Goal: Task Accomplishment & Management: Manage account settings

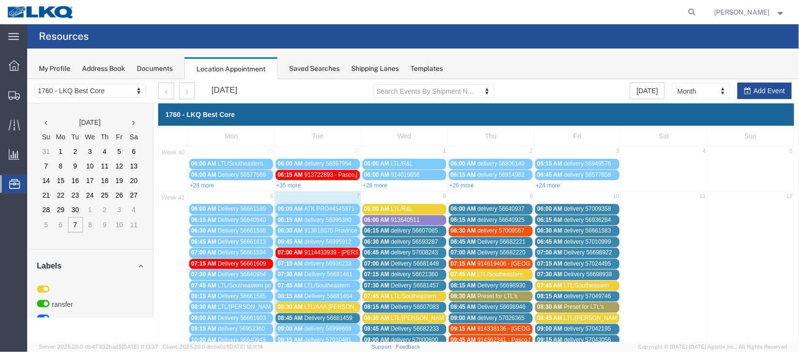
scroll to position [218, 0]
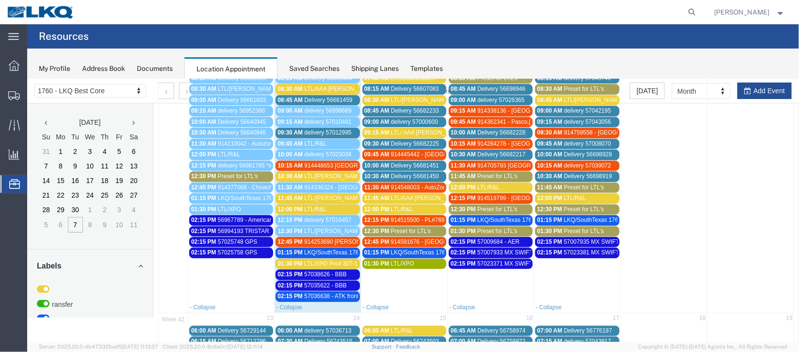
click at [342, 292] on span "57036638 - ATK front dock/Heads" at bounding box center [347, 295] width 86 height 7
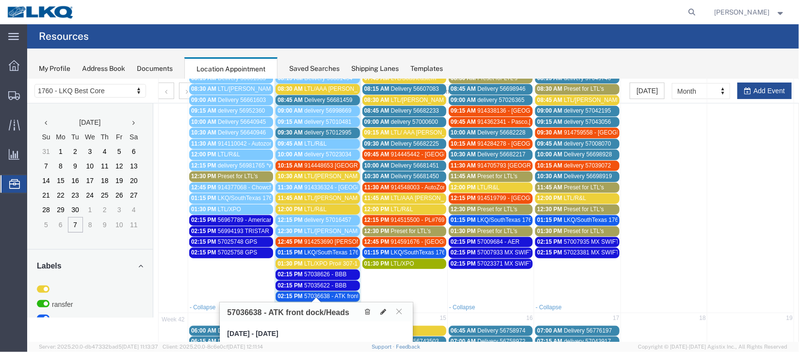
click at [261, 306] on div "57036638 - ATK front dock/Heads" at bounding box center [315, 311] width 193 height 19
drag, startPoint x: 261, startPoint y: 307, endPoint x: 226, endPoint y: 308, distance: 35.4
click at [226, 308] on div "57036638 - ATK front dock/Heads" at bounding box center [315, 311] width 193 height 19
copy h3 "57036638"
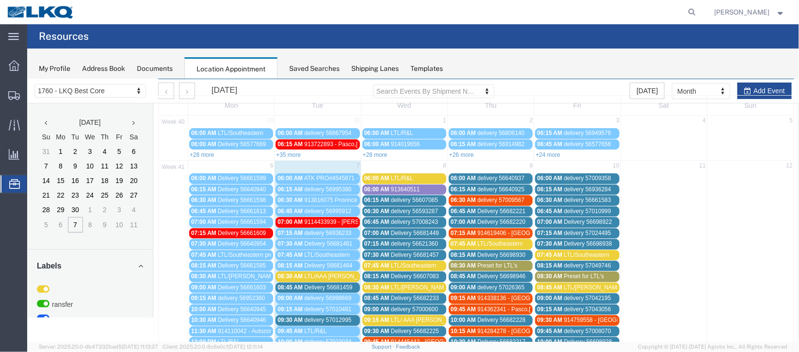
scroll to position [0, 0]
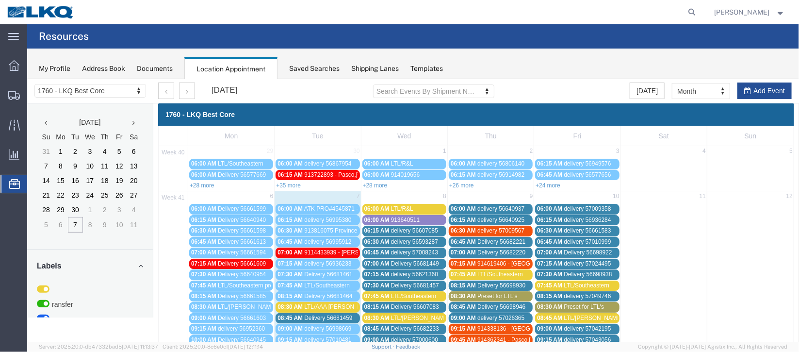
click at [640, 13] on agx-global-search at bounding box center [545, 12] width 310 height 24
click at [685, 17] on icon at bounding box center [692, 12] width 14 height 14
click at [547, 9] on input "search" at bounding box center [537, 11] width 295 height 23
paste input "57036638"
type input "57036638"
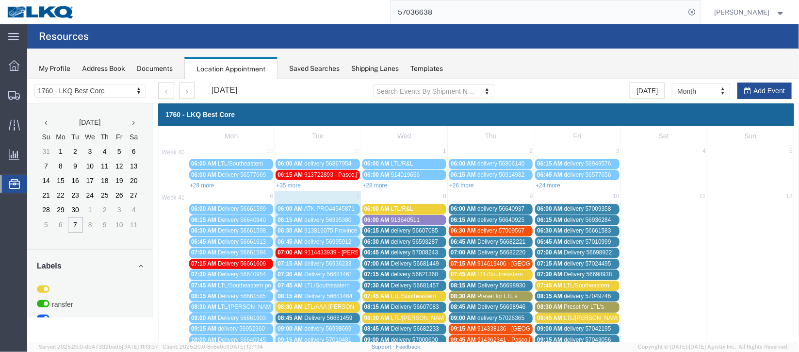
scroll to position [291, 0]
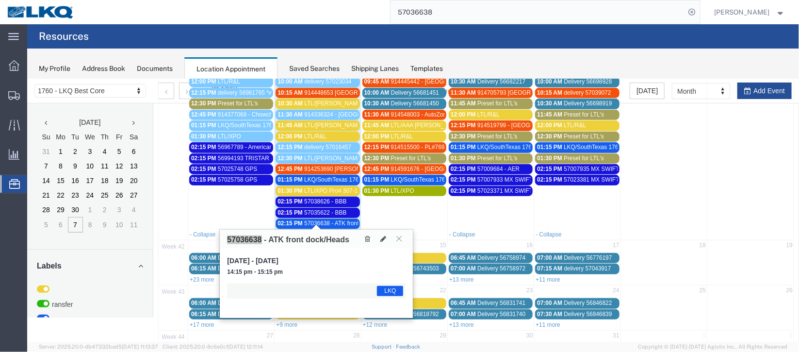
click at [491, 165] on span "57009684 - AER" at bounding box center [498, 168] width 42 height 7
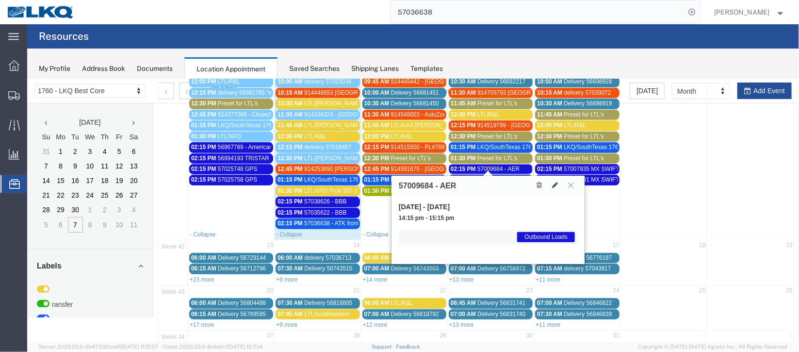
click at [491, 165] on span "57009684 - AER" at bounding box center [498, 168] width 42 height 7
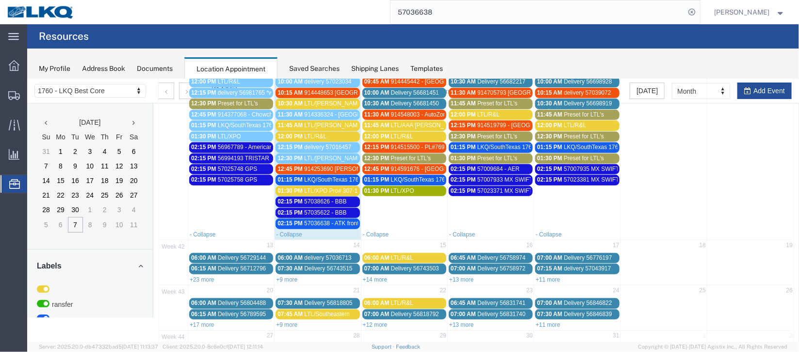
click at [318, 219] on span "57036638 - ATK front dock/Heads" at bounding box center [347, 222] width 86 height 7
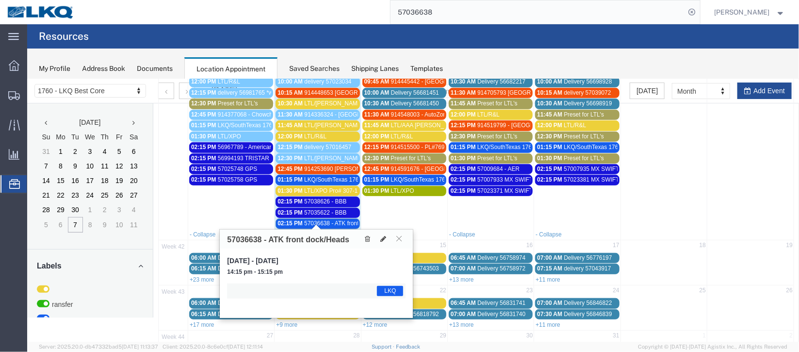
click at [645, 14] on input "57036638" at bounding box center [537, 11] width 295 height 23
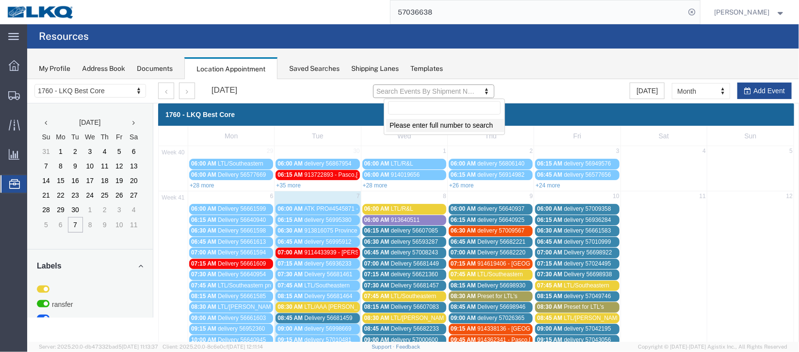
drag, startPoint x: 445, startPoint y: 18, endPoint x: 327, endPoint y: 6, distance: 118.0
click at [327, 6] on div "57036638" at bounding box center [390, 12] width 618 height 24
click at [485, 12] on input "57036638" at bounding box center [537, 11] width 295 height 23
click at [547, 8] on input "57036638" at bounding box center [537, 11] width 295 height 23
click at [685, 12] on icon at bounding box center [692, 12] width 14 height 14
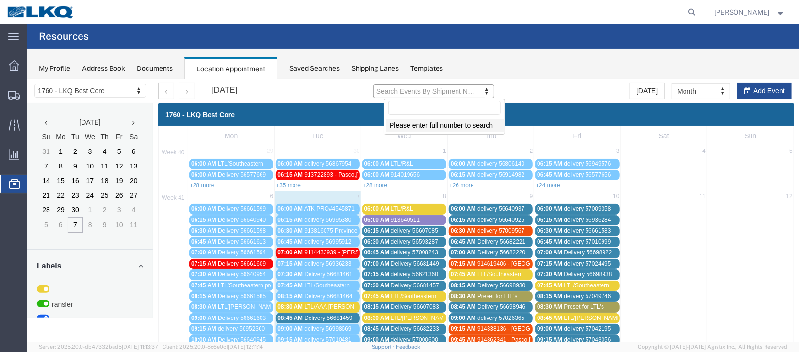
click at [568, 13] on agx-global-search at bounding box center [545, 12] width 310 height 24
click at [685, 14] on icon at bounding box center [692, 12] width 14 height 14
click at [466, 26] on agx-page-header "Resources" at bounding box center [413, 36] width 772 height 24
click at [467, 22] on agx-global-search at bounding box center [545, 12] width 310 height 24
click at [685, 12] on icon at bounding box center [692, 12] width 14 height 14
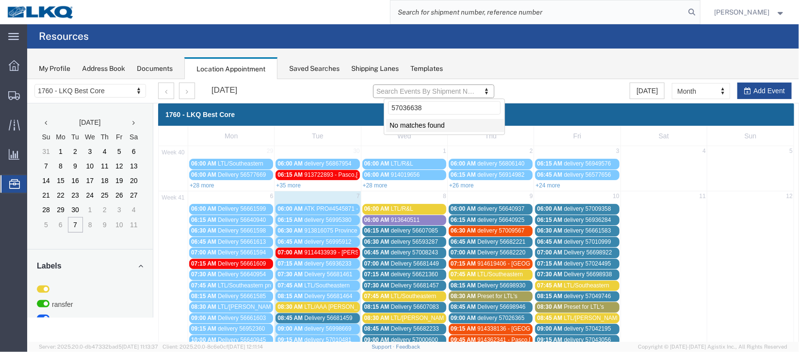
click at [557, 15] on input "search" at bounding box center [537, 11] width 295 height 23
click at [501, 14] on input "search" at bounding box center [537, 11] width 295 height 23
paste input "57036638"
click at [501, 14] on input "search" at bounding box center [537, 11] width 295 height 23
click at [508, 9] on input "search" at bounding box center [537, 11] width 295 height 23
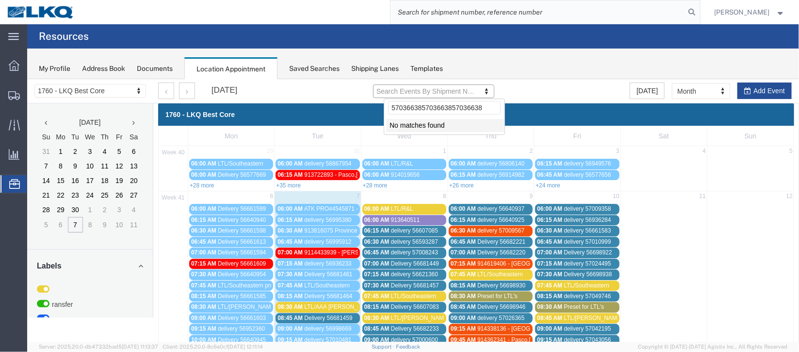
click at [509, 15] on input "search" at bounding box center [537, 11] width 295 height 23
type input "5"
click at [685, 13] on icon at bounding box center [692, 12] width 14 height 14
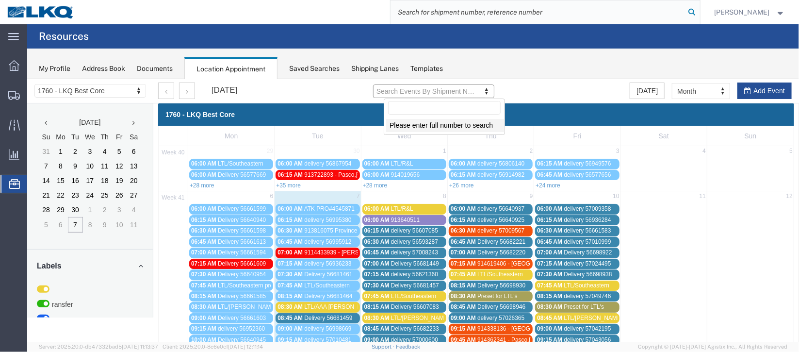
click at [685, 13] on icon at bounding box center [692, 12] width 14 height 14
click at [599, 11] on input "search" at bounding box center [537, 11] width 295 height 23
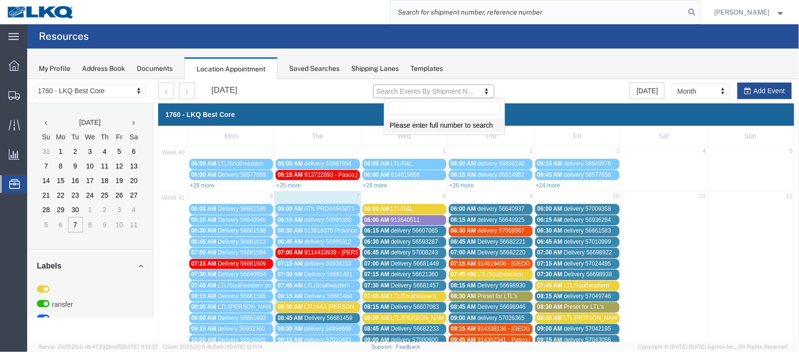
click at [599, 11] on input "search" at bounding box center [537, 11] width 295 height 23
click at [599, 10] on input "search" at bounding box center [537, 11] width 295 height 23
click at [574, 11] on input "search" at bounding box center [537, 11] width 295 height 23
click at [468, 8] on input "search" at bounding box center [537, 11] width 295 height 23
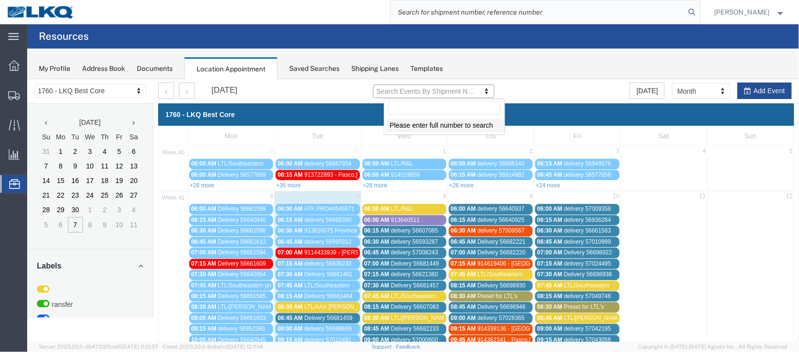
click at [468, 8] on input "search" at bounding box center [537, 11] width 295 height 23
type input "5"
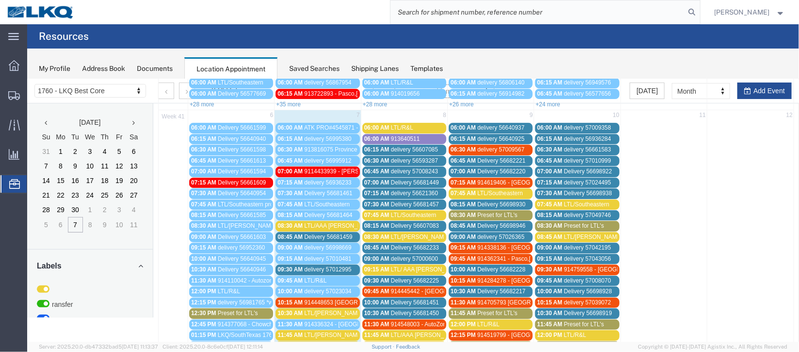
scroll to position [145, 0]
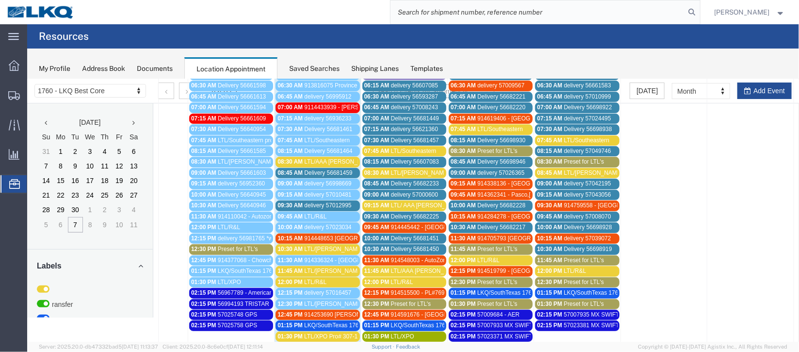
click at [319, 201] on span "delivery 57012995" at bounding box center [327, 204] width 47 height 7
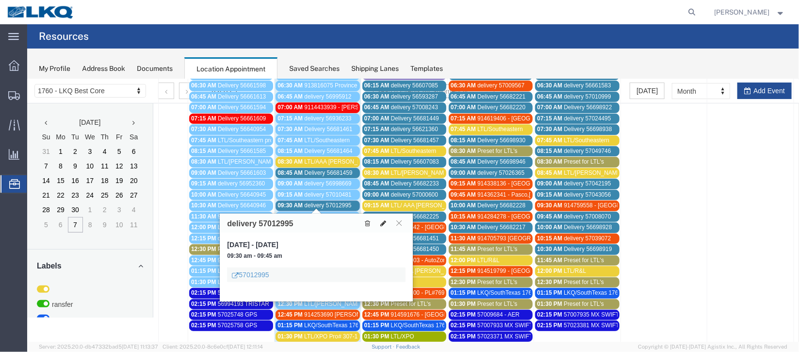
click at [383, 221] on icon at bounding box center [383, 222] width 6 height 7
select select "1"
select select
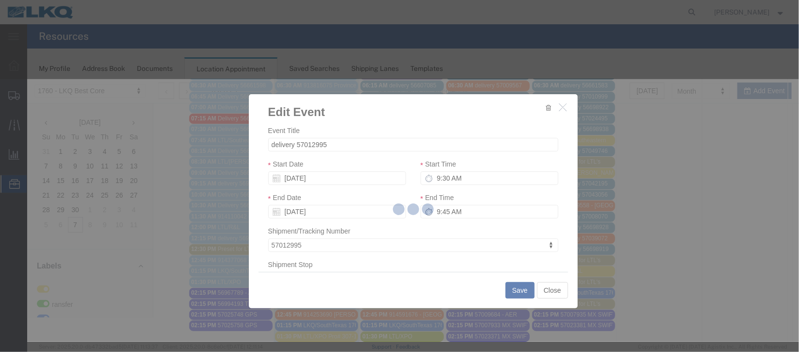
select select
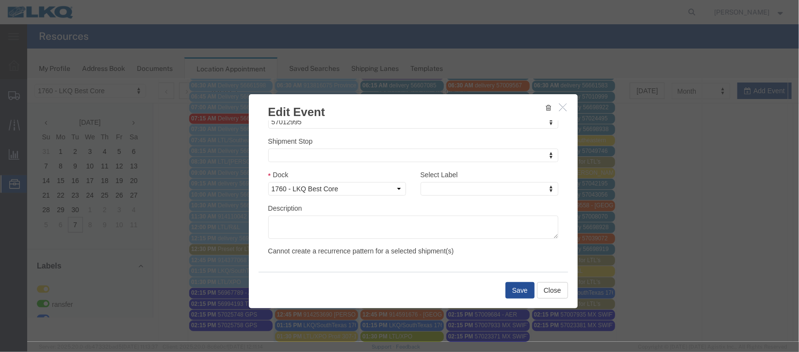
scroll to position [124, 0]
type input "de"
select select "40"
click at [512, 291] on button "Save" at bounding box center [519, 289] width 29 height 16
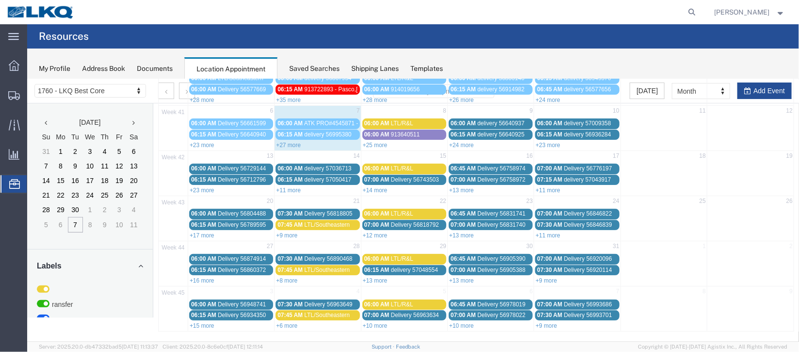
scroll to position [0, 0]
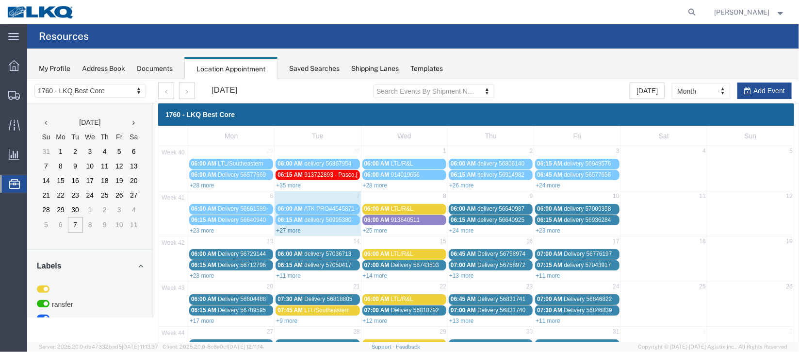
click at [281, 230] on link "+27 more" at bounding box center [288, 230] width 25 height 7
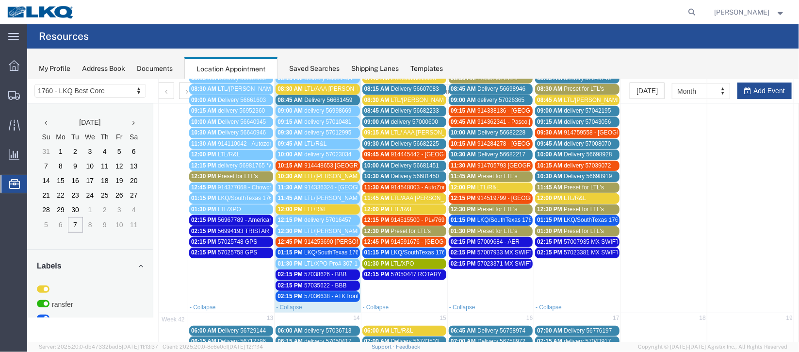
scroll to position [145, 0]
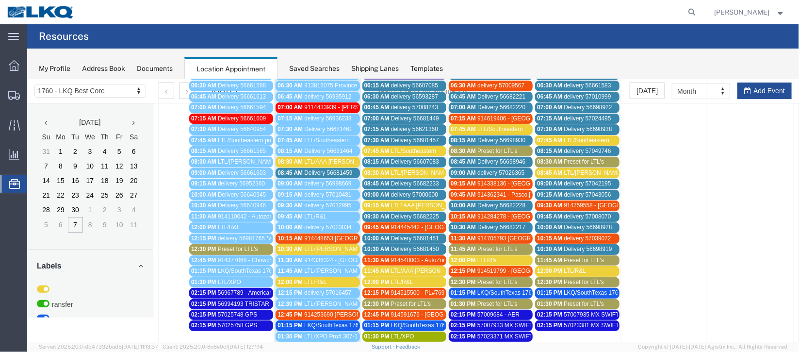
click at [326, 169] on span "Delivery 56681459" at bounding box center [328, 172] width 48 height 7
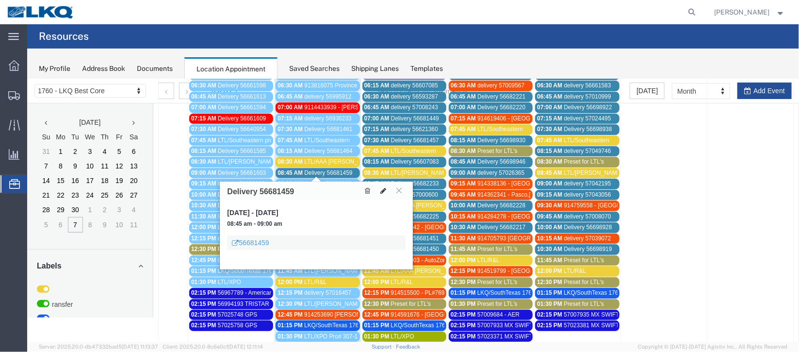
click at [381, 191] on icon at bounding box center [383, 190] width 6 height 7
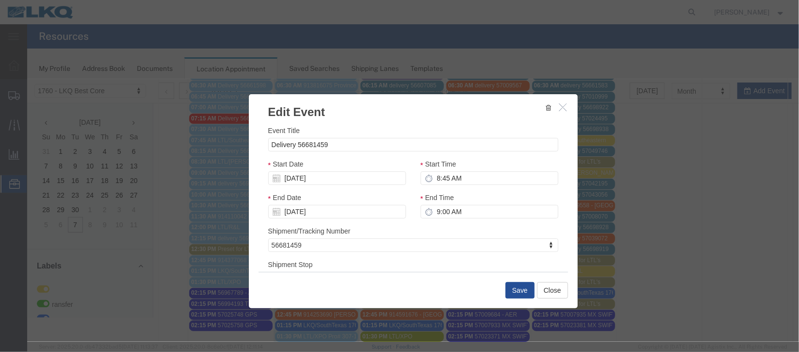
scroll to position [72, 0]
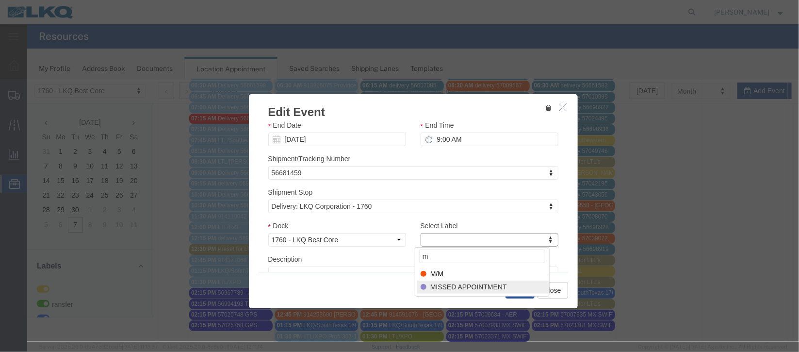
type input "m"
select select "100"
click at [513, 285] on button "Save" at bounding box center [519, 289] width 29 height 16
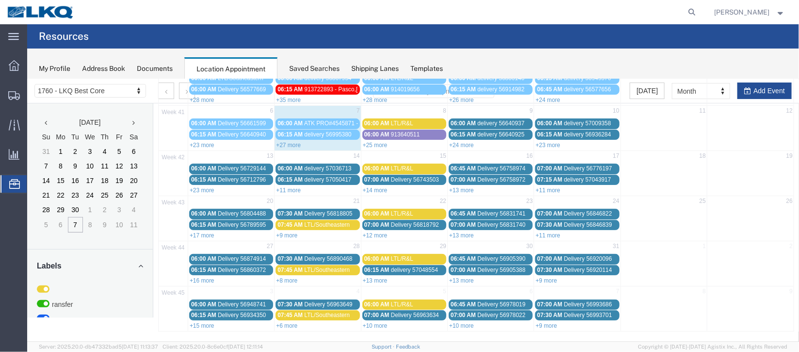
scroll to position [0, 0]
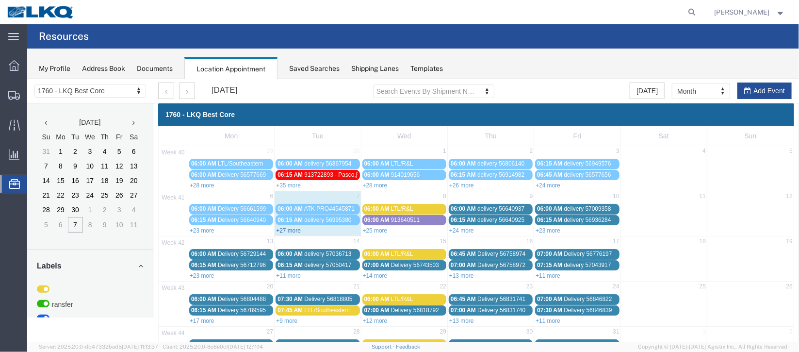
click at [293, 229] on link "+27 more" at bounding box center [288, 230] width 25 height 7
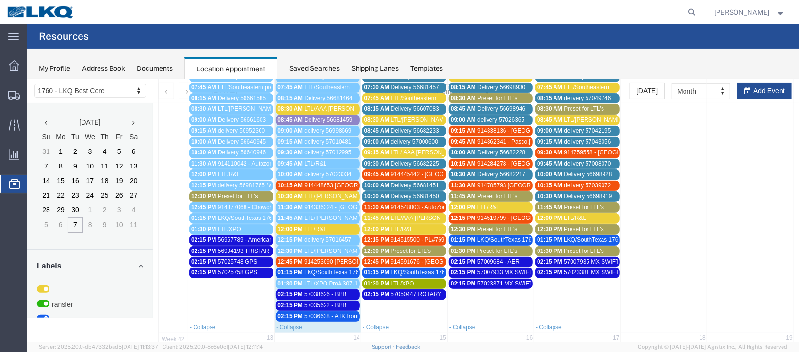
scroll to position [218, 0]
